Goal: Task Accomplishment & Management: Complete application form

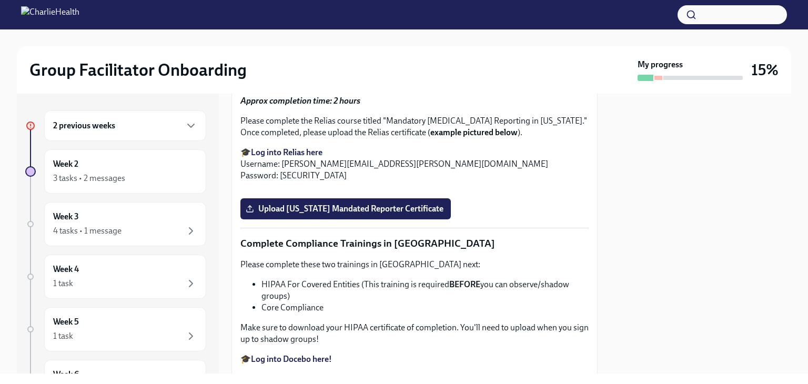
scroll to position [1933, 0]
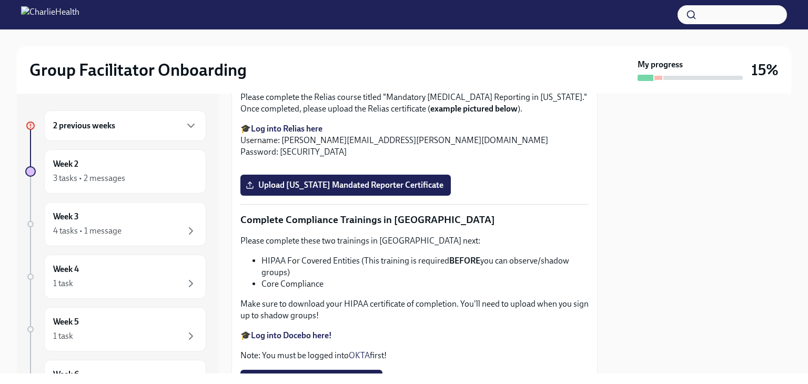
click at [330, 27] on span "Upload [US_STATE] Telehealth Certificate" at bounding box center [329, 22] width 162 height 11
click at [0, 0] on input "Upload [US_STATE] Telehealth Certificate" at bounding box center [0, 0] width 0 height 0
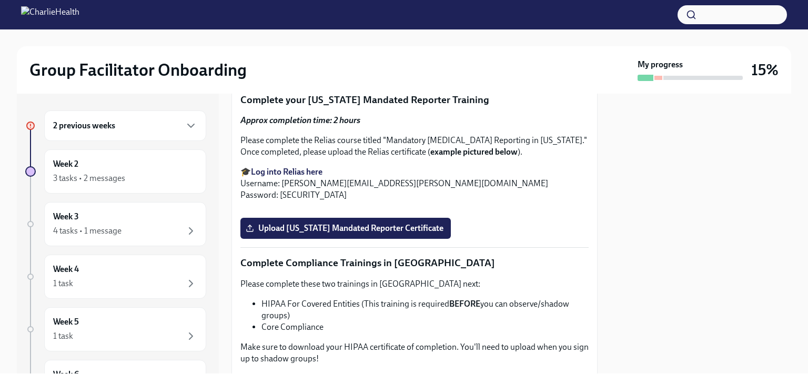
scroll to position [1888, 0]
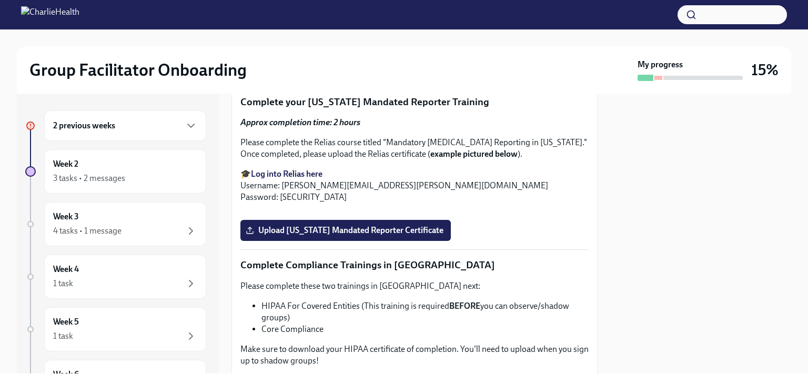
click at [111, 129] on h6 "2 previous weeks" at bounding box center [84, 126] width 62 height 12
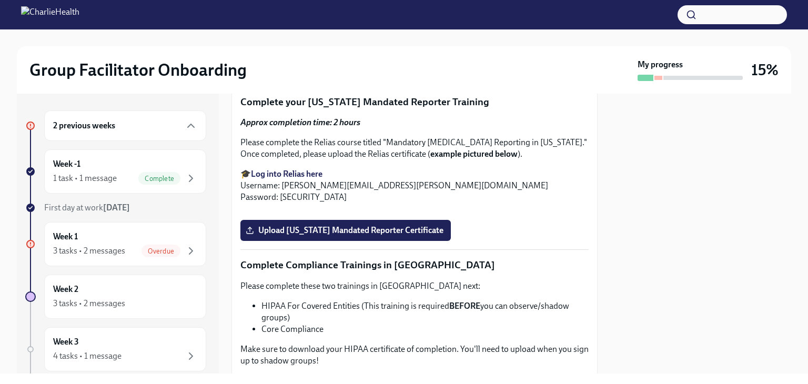
click at [83, 306] on div "3 tasks • 2 messages" at bounding box center [89, 304] width 72 height 12
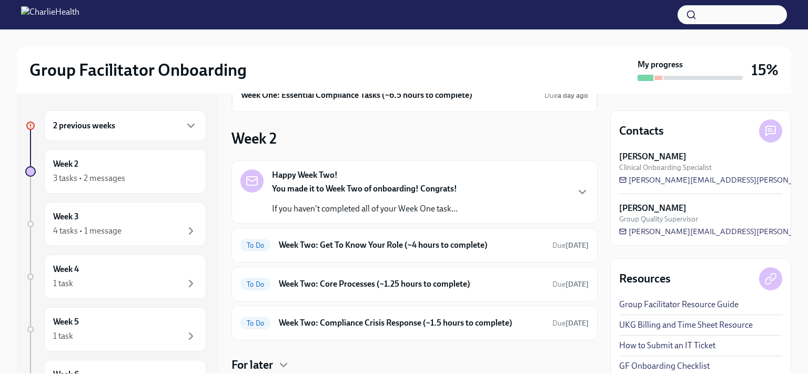
scroll to position [83, 0]
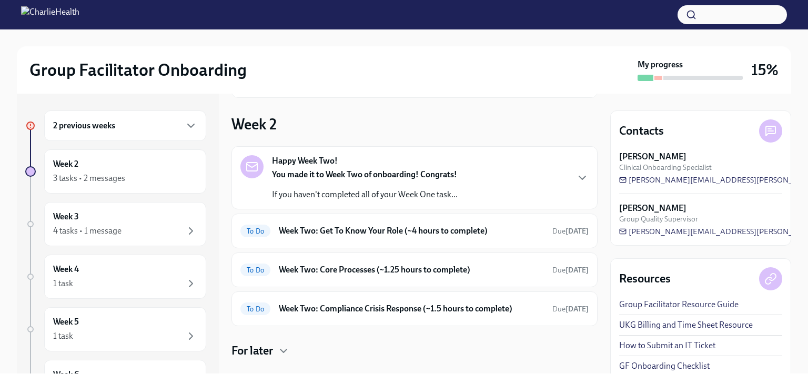
click at [444, 193] on p "If you haven't completed all of your Week One task..." at bounding box center [365, 195] width 186 height 12
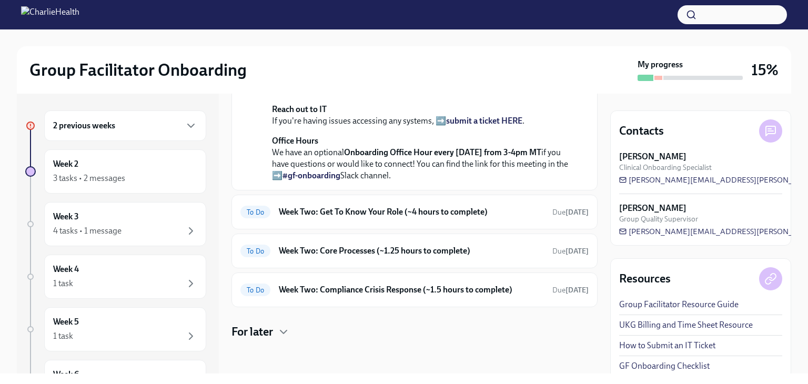
scroll to position [348, 0]
click at [185, 130] on icon "button" at bounding box center [191, 125] width 13 height 13
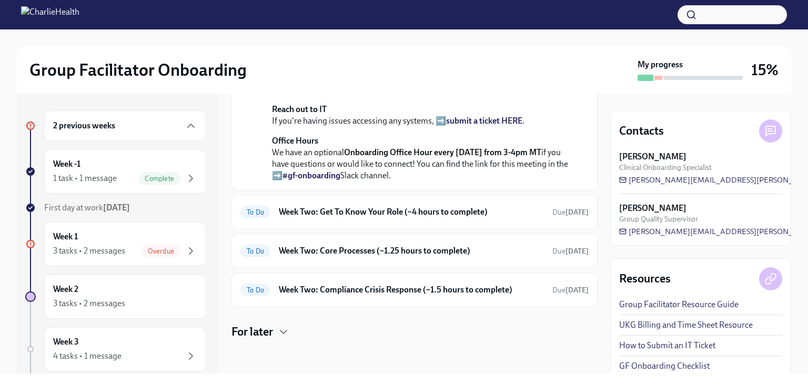
click at [85, 246] on div "3 tasks • 2 messages" at bounding box center [89, 251] width 72 height 12
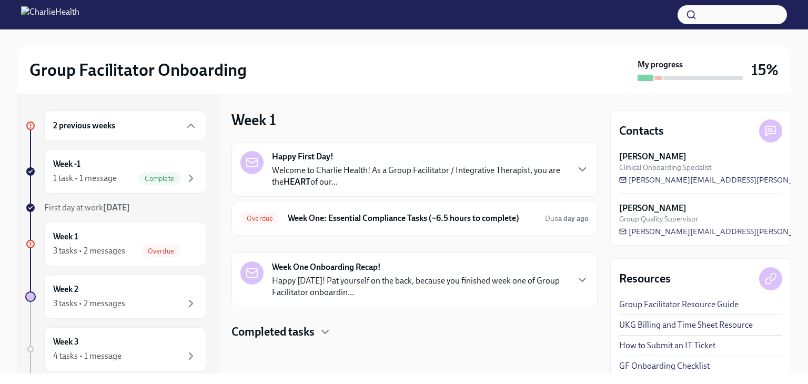
click at [309, 157] on strong "Happy First Day!" at bounding box center [303, 157] width 62 height 12
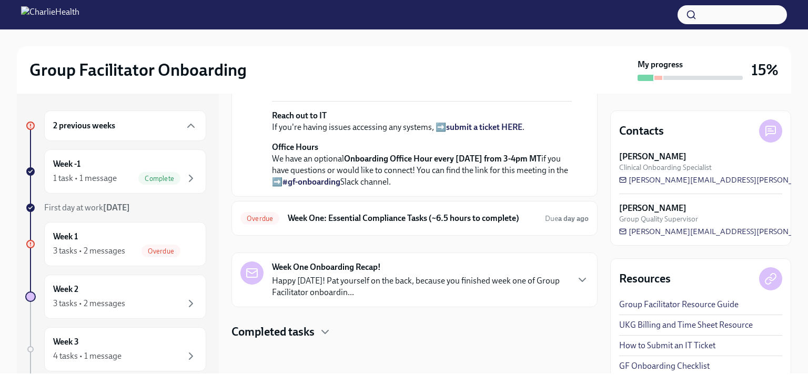
scroll to position [442, 0]
click at [488, 215] on h6 "Week One: Essential Compliance Tasks (~6.5 hours to complete)" at bounding box center [412, 219] width 249 height 12
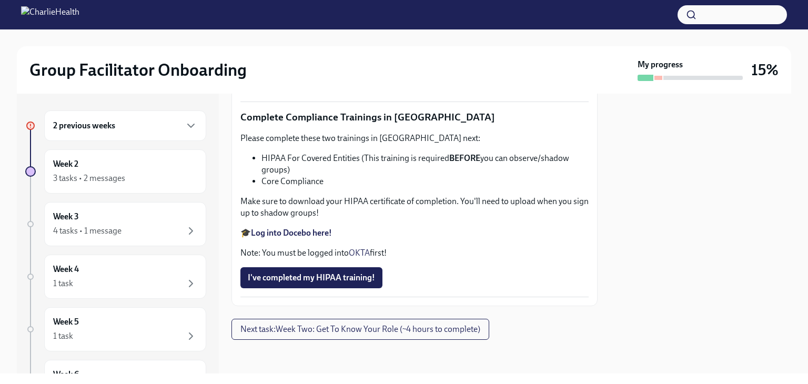
scroll to position [2083, 0]
